Goal: Information Seeking & Learning: Learn about a topic

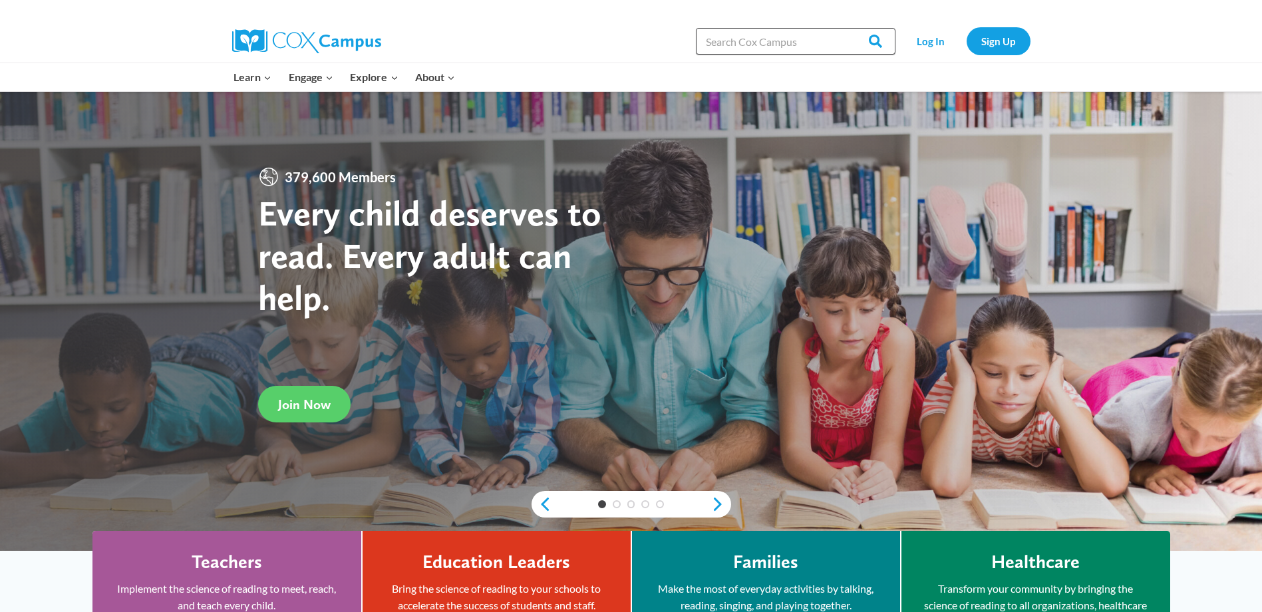
click at [720, 53] on input "Search in [URL][DOMAIN_NAME]" at bounding box center [796, 41] width 200 height 27
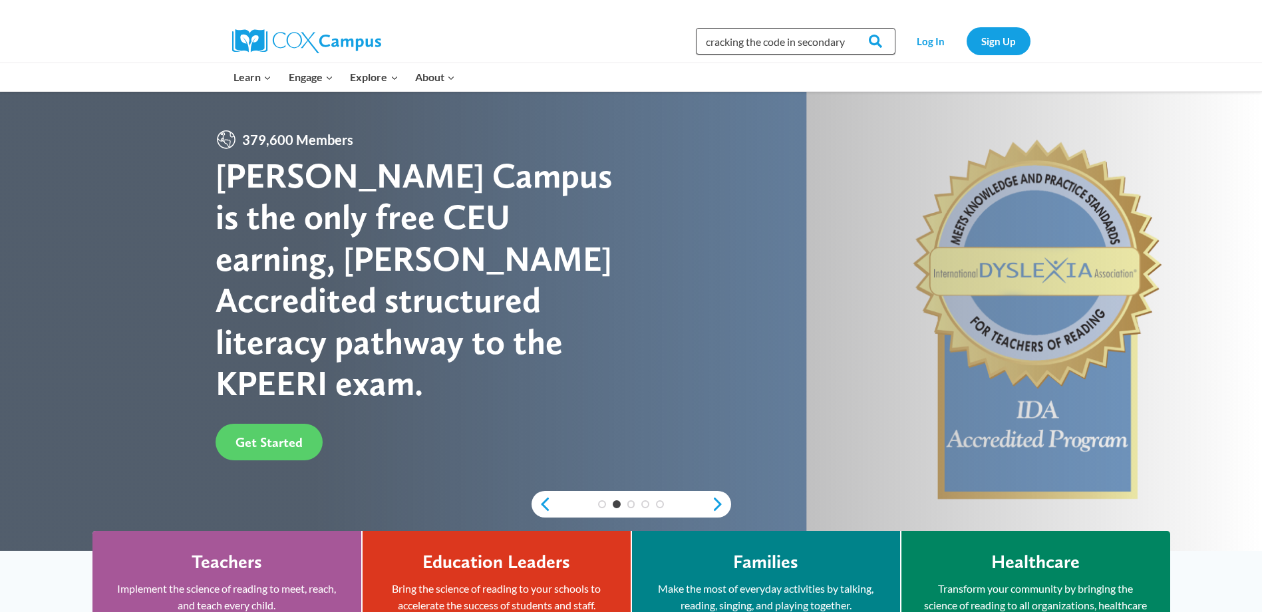
scroll to position [0, 3]
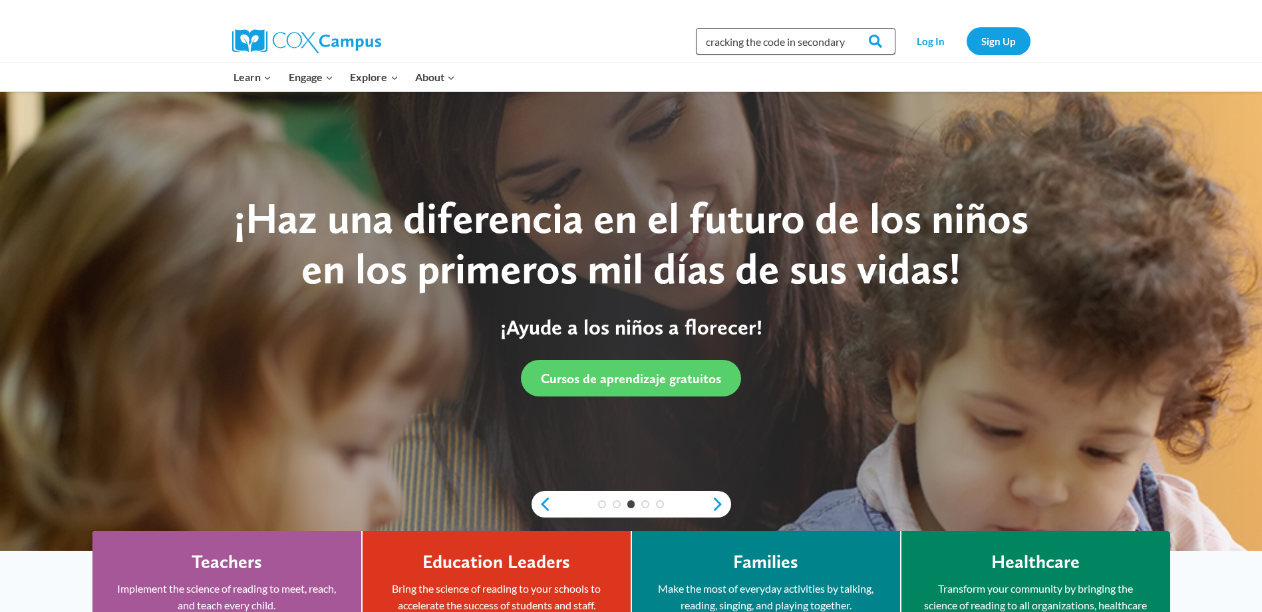
type input "cracking the code in secondary"
click at [844, 28] on input "Search" at bounding box center [870, 41] width 52 height 27
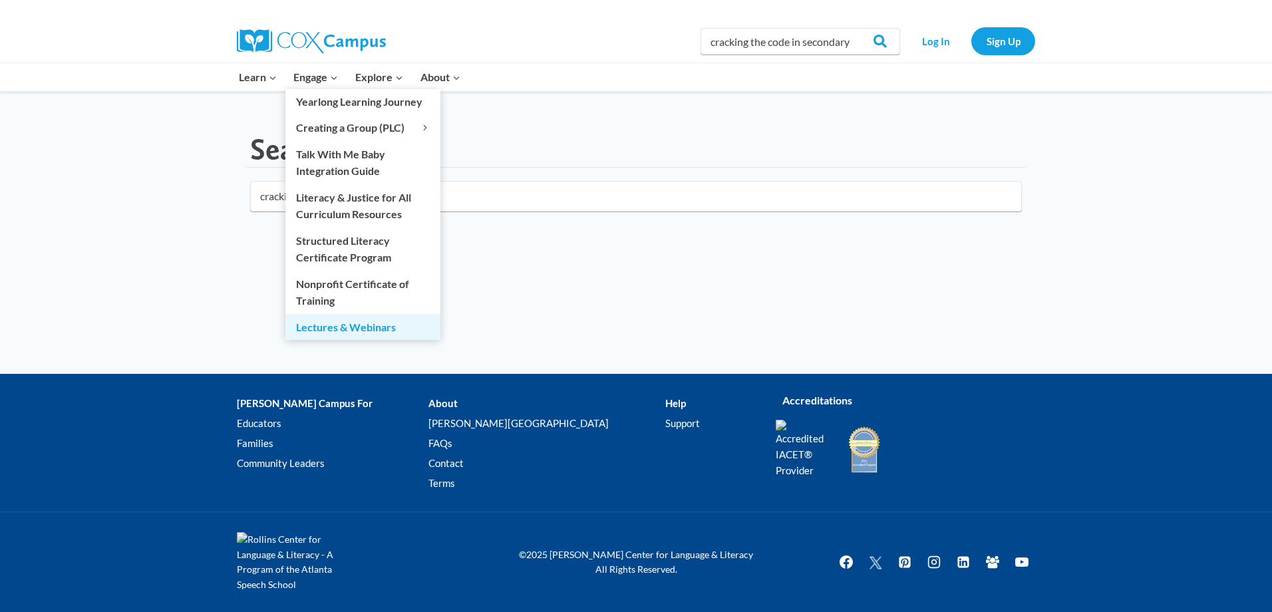
click at [361, 329] on link "Lectures & Webinars" at bounding box center [362, 326] width 155 height 25
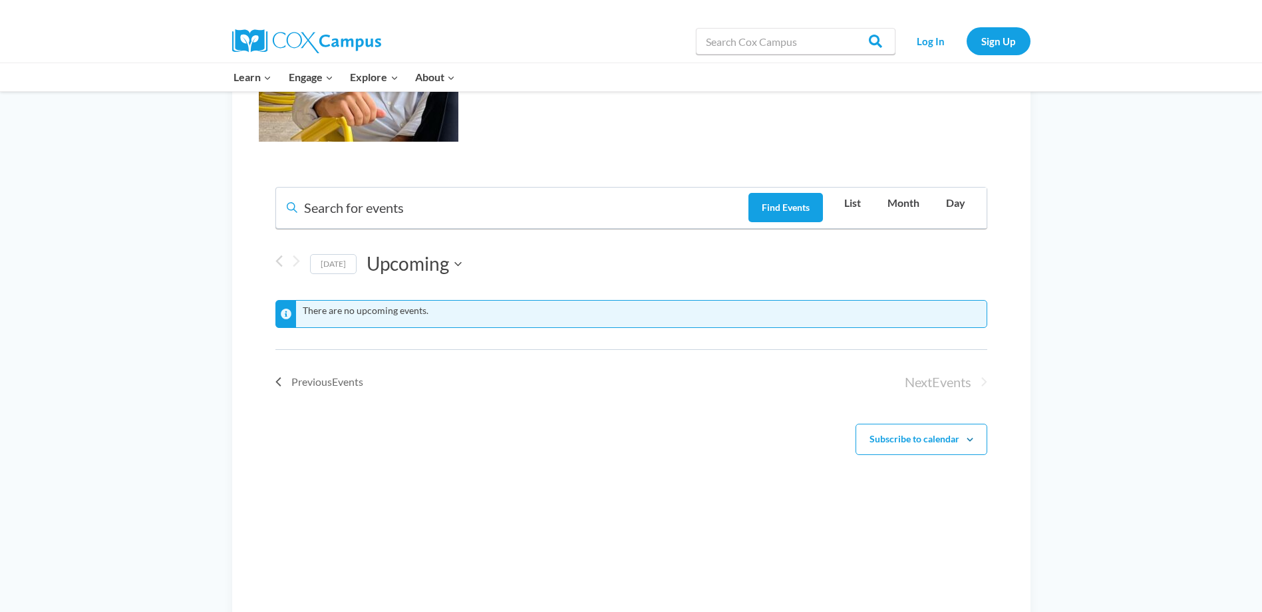
scroll to position [732, 0]
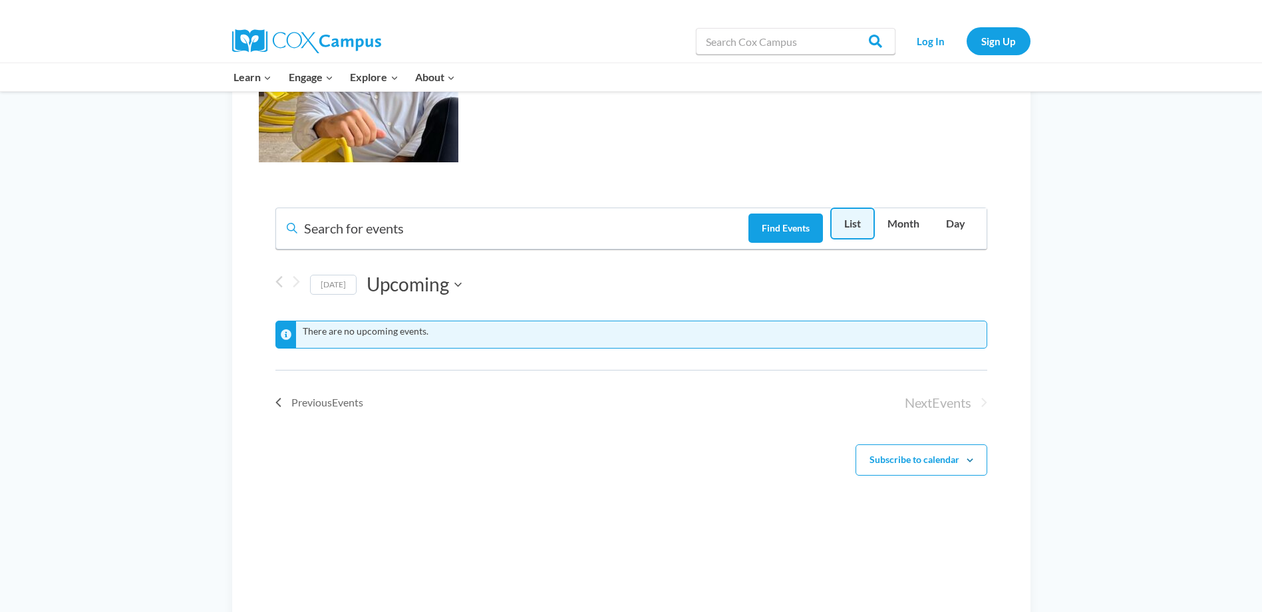
click at [847, 232] on span "List" at bounding box center [852, 223] width 17 height 17
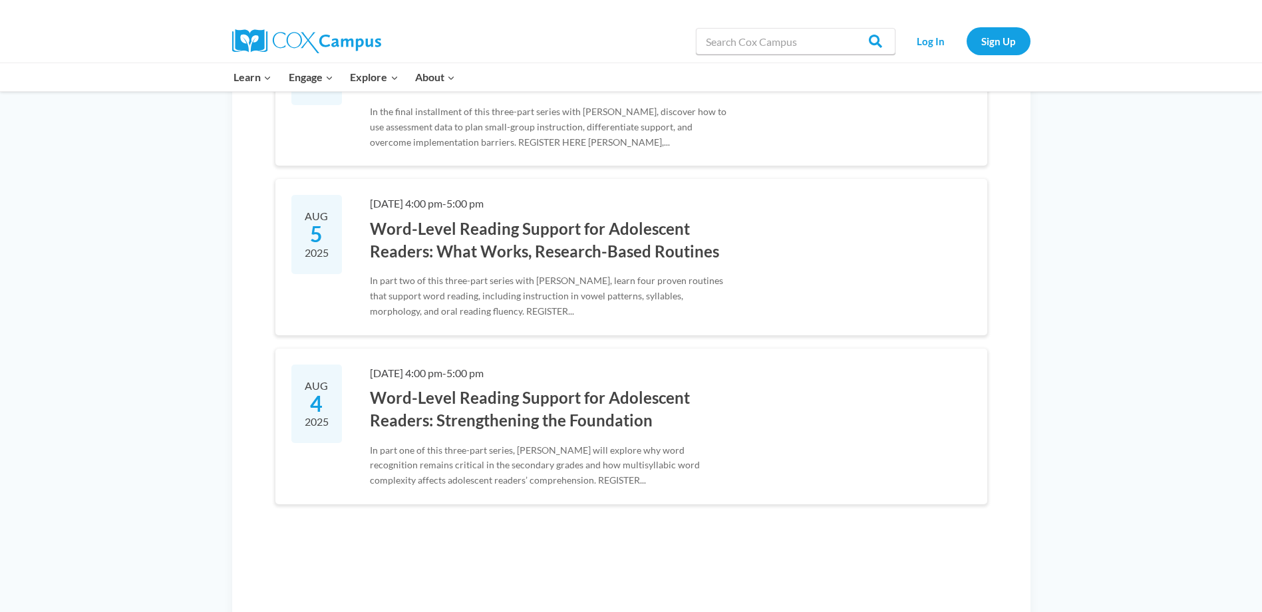
scroll to position [1064, 0]
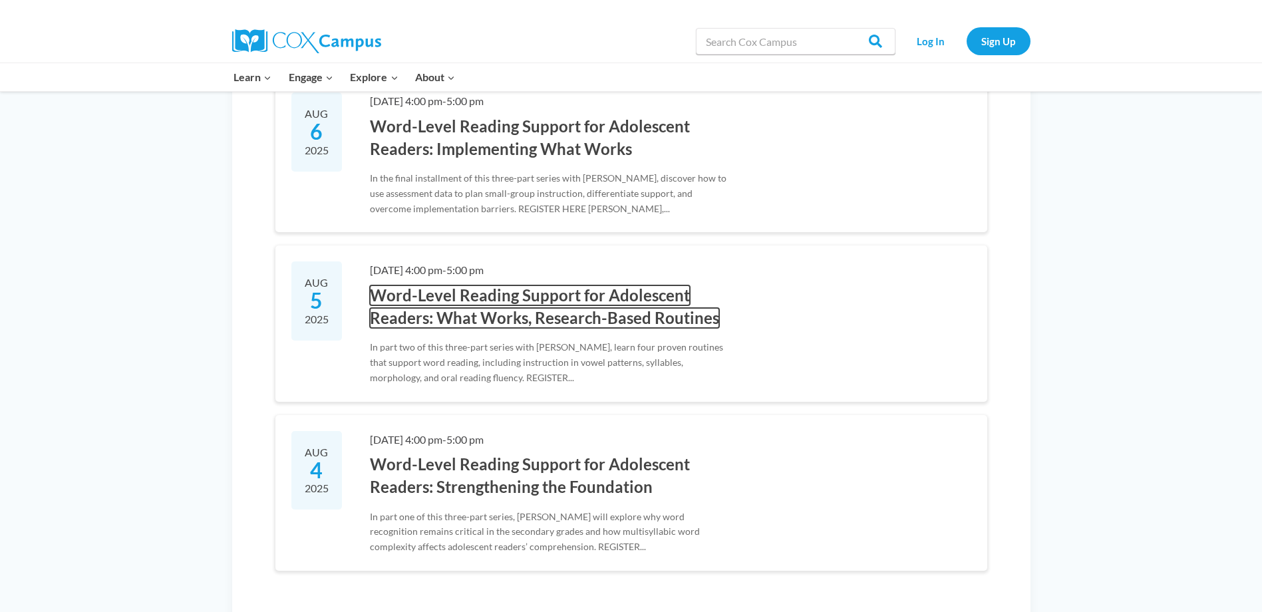
click at [518, 328] on link "Word-Level Reading Support for Adolescent Readers: What Works, Research-Based R…" at bounding box center [544, 306] width 349 height 43
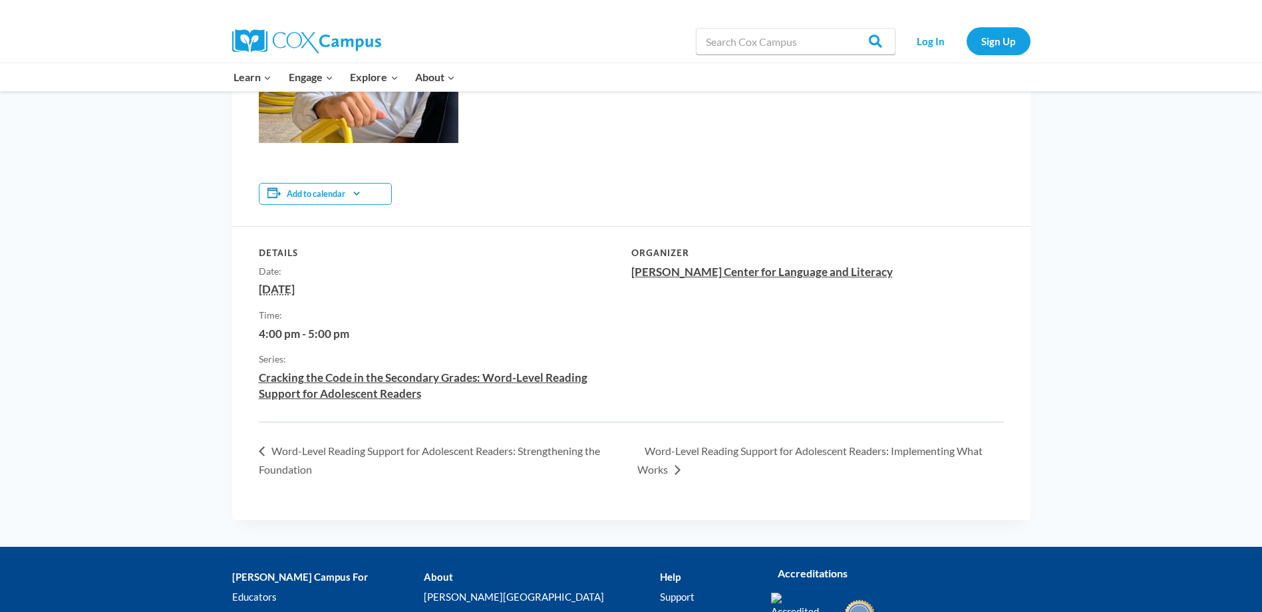
scroll to position [732, 0]
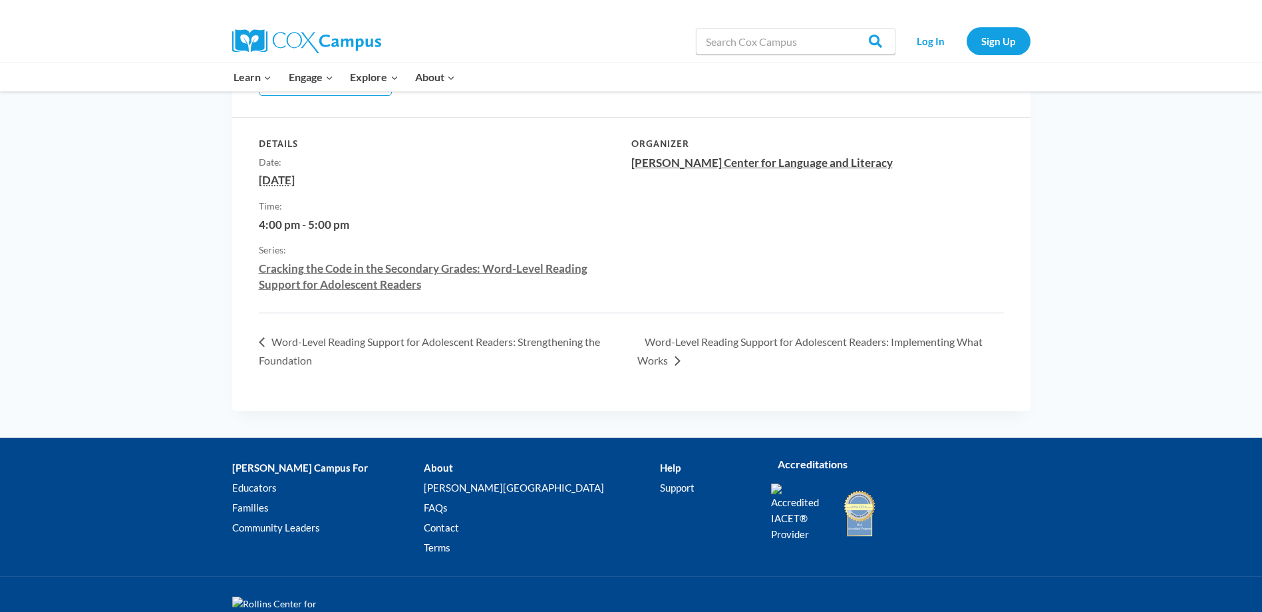
click at [414, 288] on link "Cracking the Code in the Secondary Grades: Word-Level Reading Support for Adole…" at bounding box center [423, 276] width 329 height 30
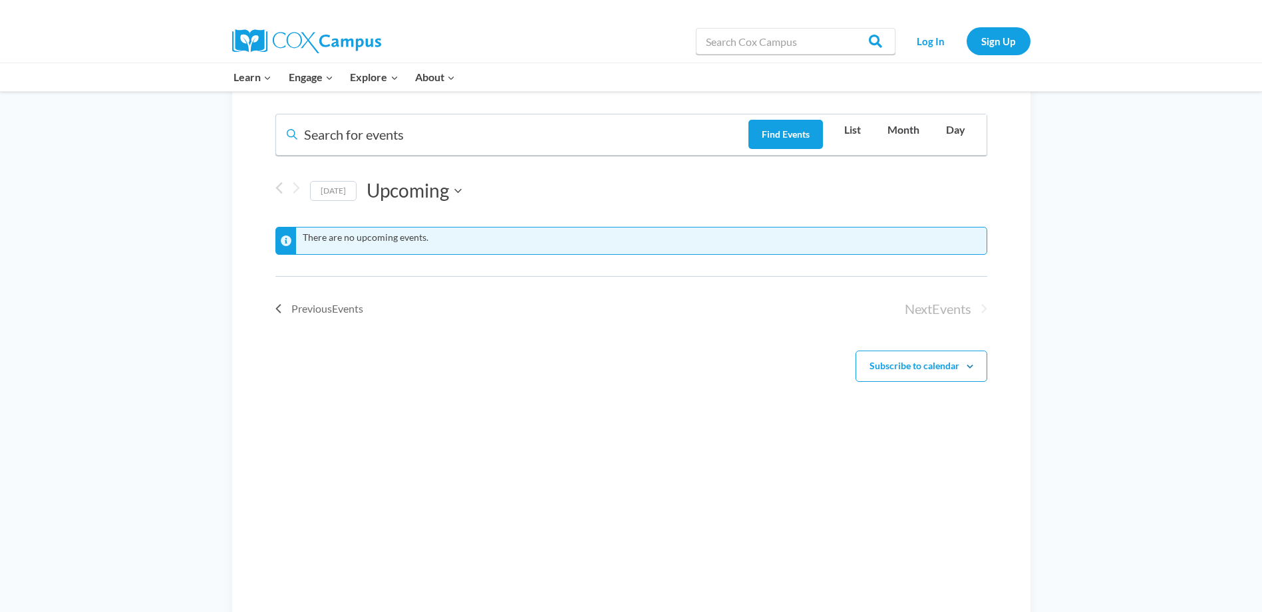
scroll to position [766, 0]
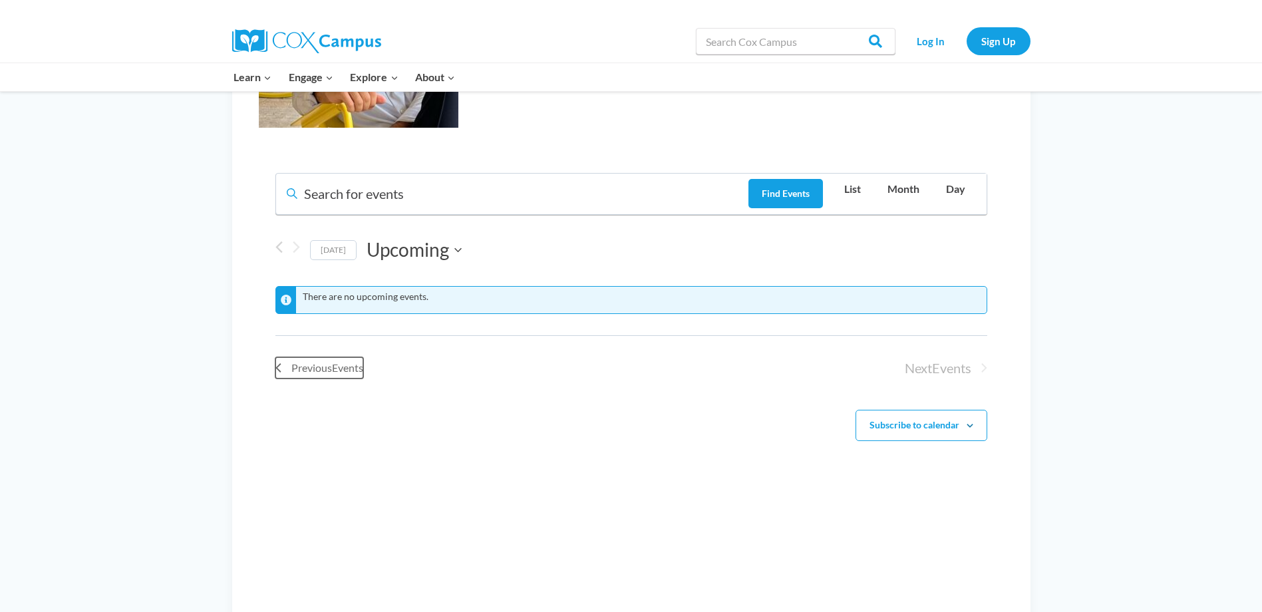
click at [345, 377] on span "Previous Events" at bounding box center [327, 367] width 72 height 17
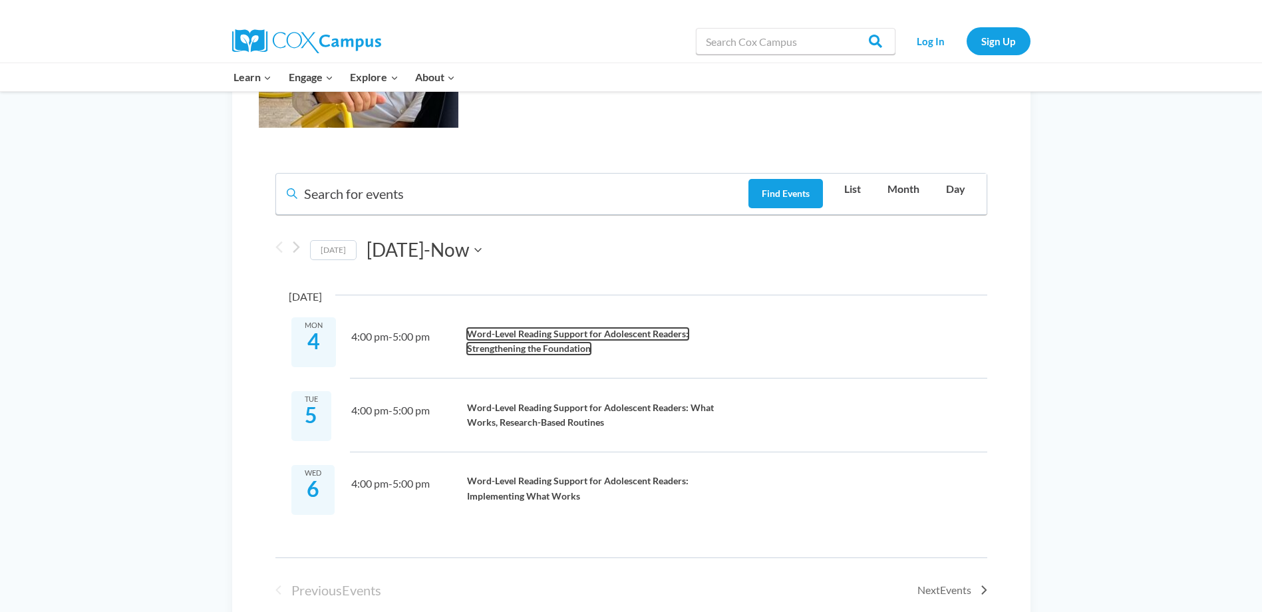
click at [536, 355] on link "Word-Level Reading Support for Adolescent Readers: Strengthening the Foundation" at bounding box center [578, 341] width 222 height 27
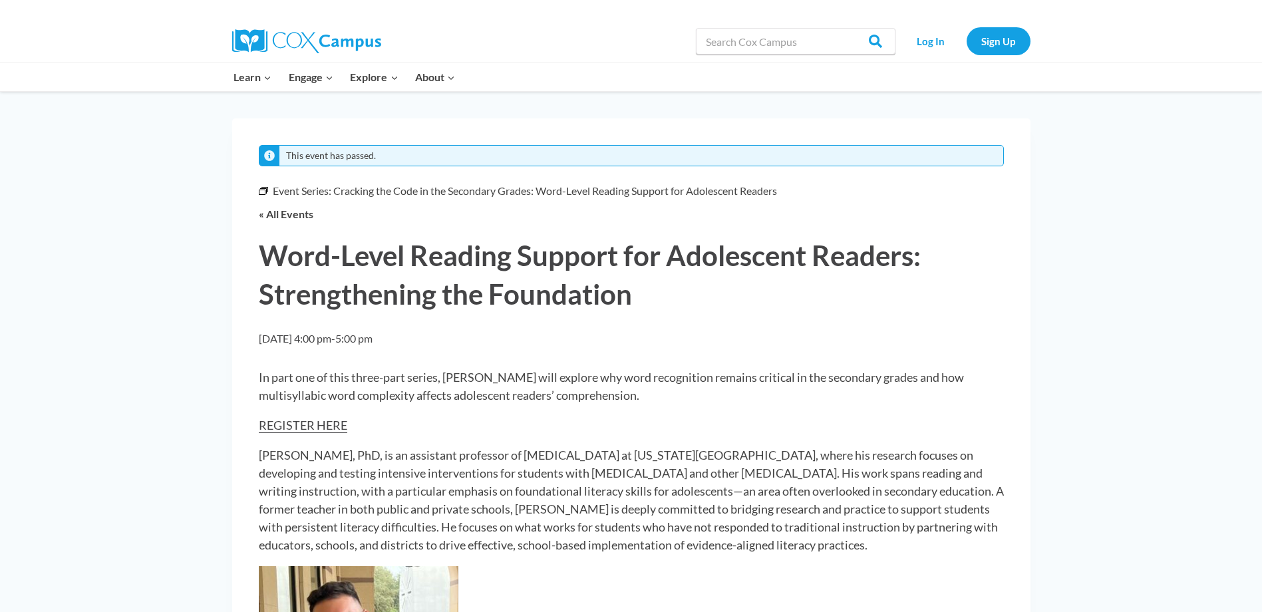
click at [337, 422] on link "REGISTER HERE" at bounding box center [303, 425] width 88 height 15
click at [689, 306] on h1 "Word-Level Reading Support for Adolescent Readers: Strengthening the Foundation" at bounding box center [631, 275] width 745 height 77
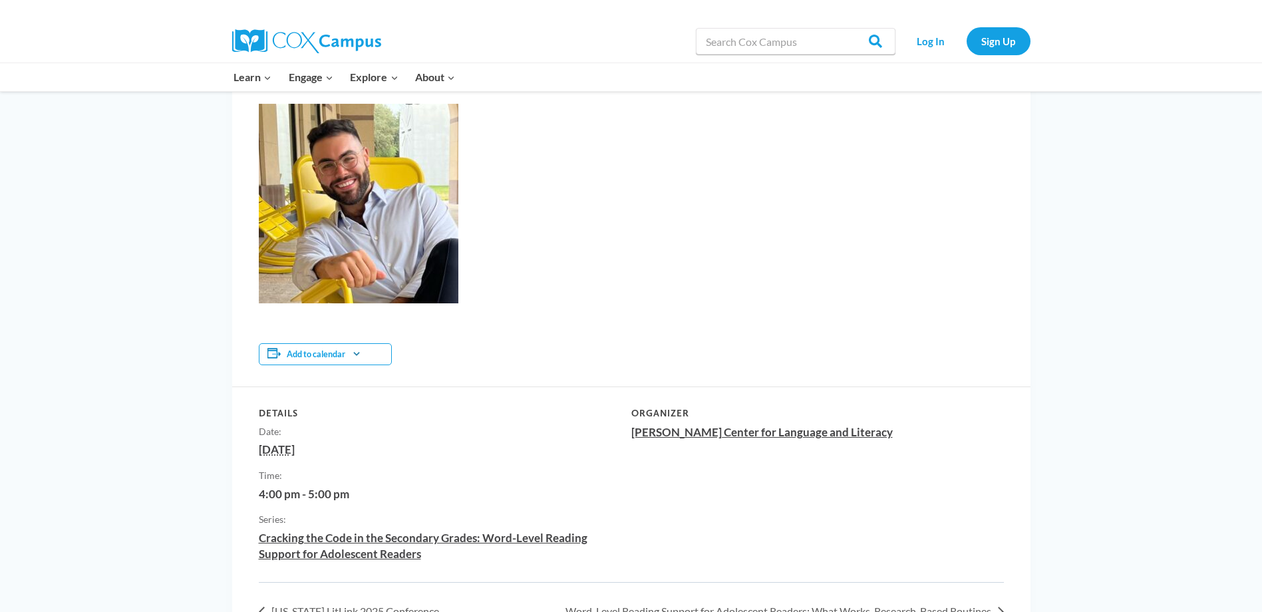
scroll to position [466, 0]
